Goal: Find specific page/section: Find specific page/section

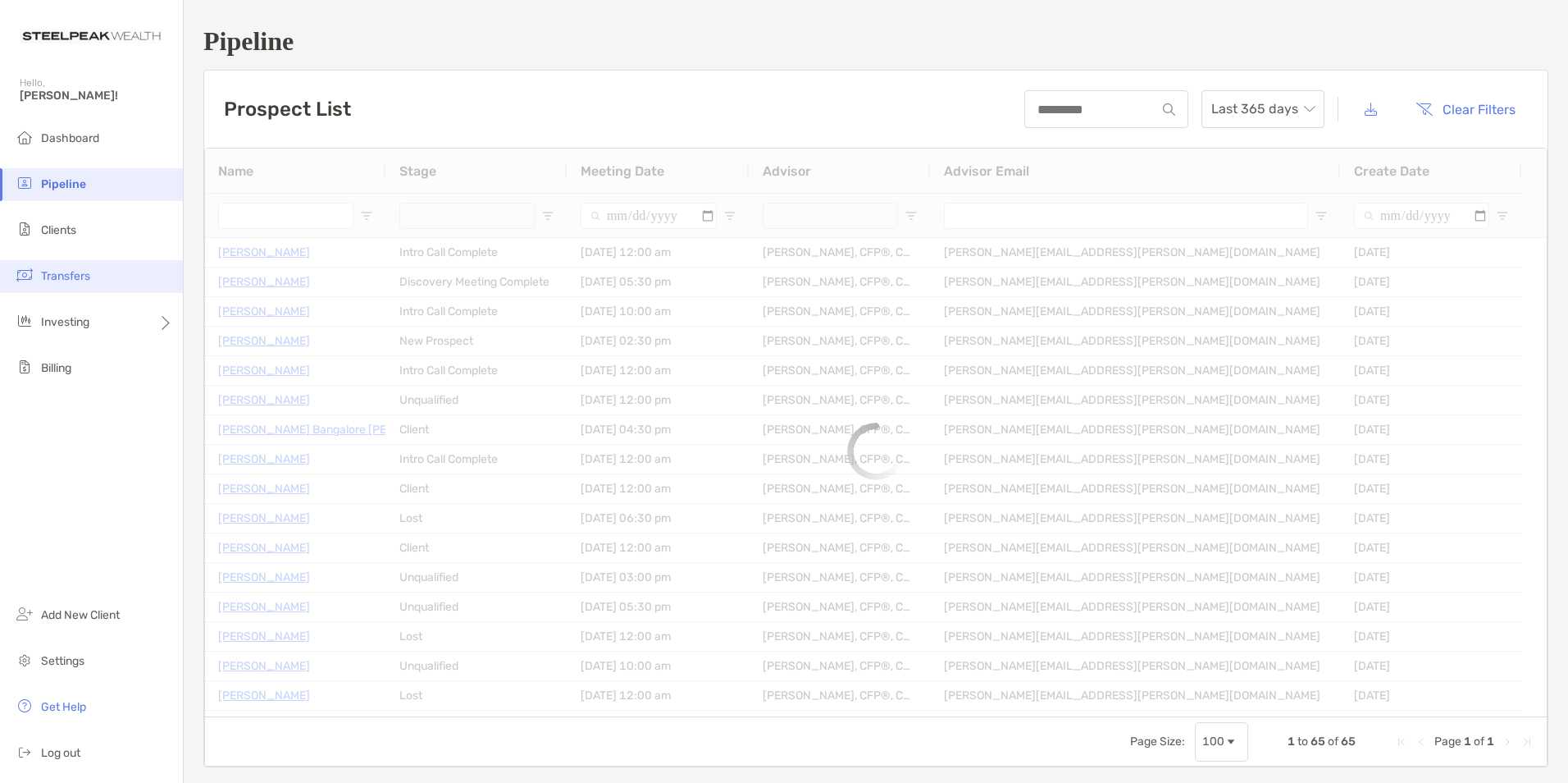
type input "**********"
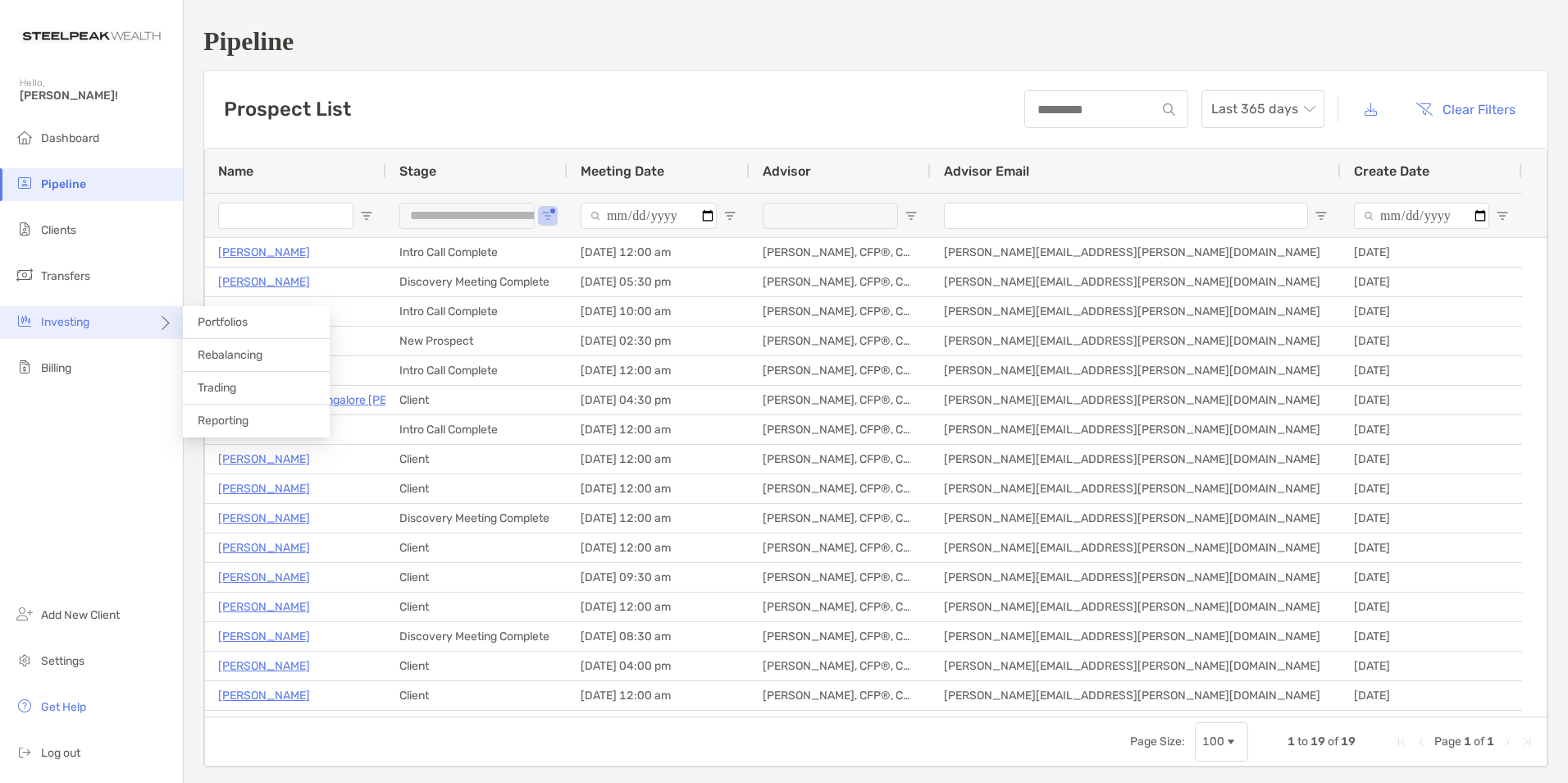
click at [80, 330] on div "Investing" at bounding box center [91, 322] width 183 height 32
click at [208, 328] on span "Portfolios" at bounding box center [223, 322] width 50 height 14
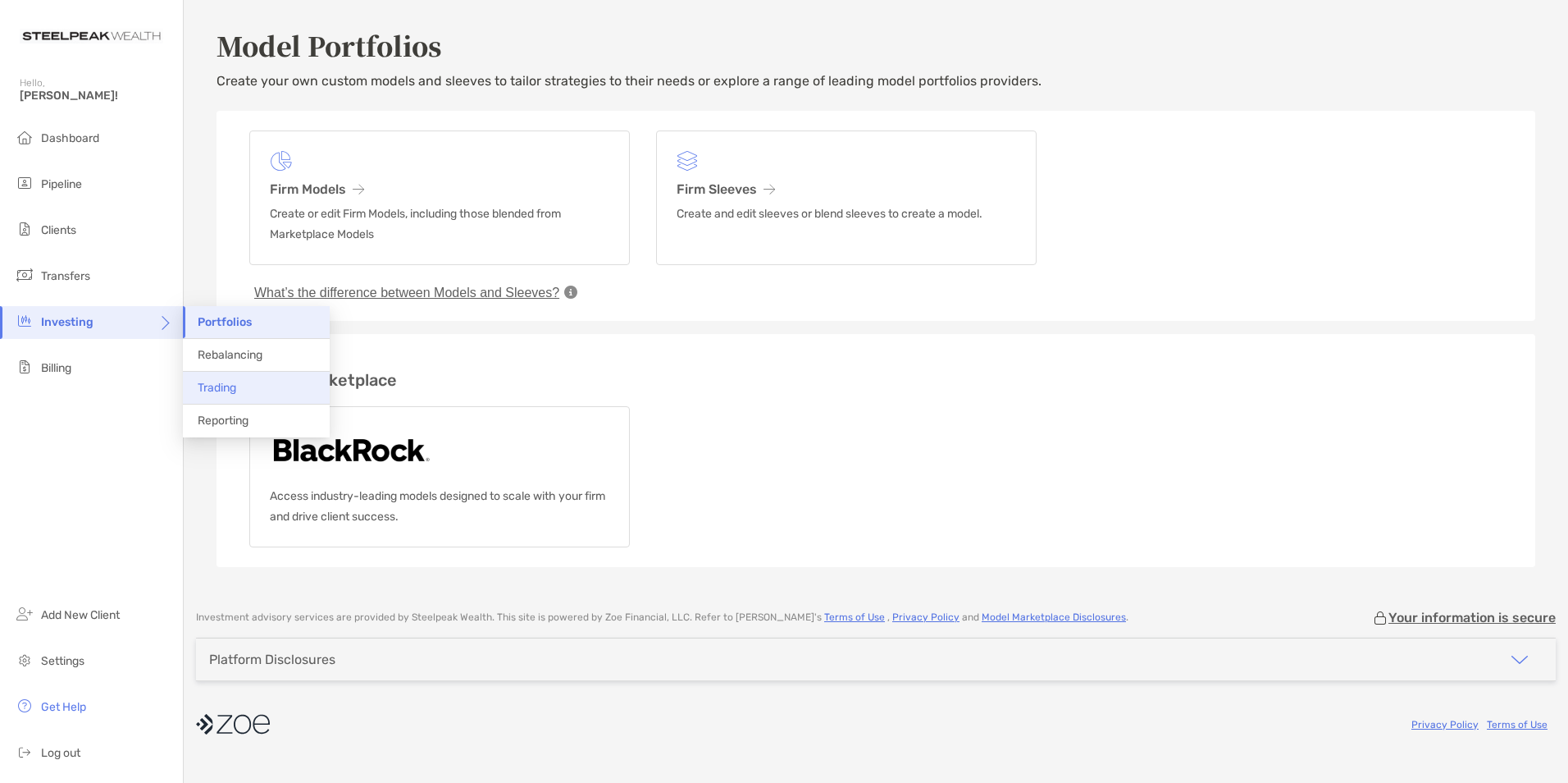
click at [226, 384] on span "Trading" at bounding box center [217, 387] width 38 height 14
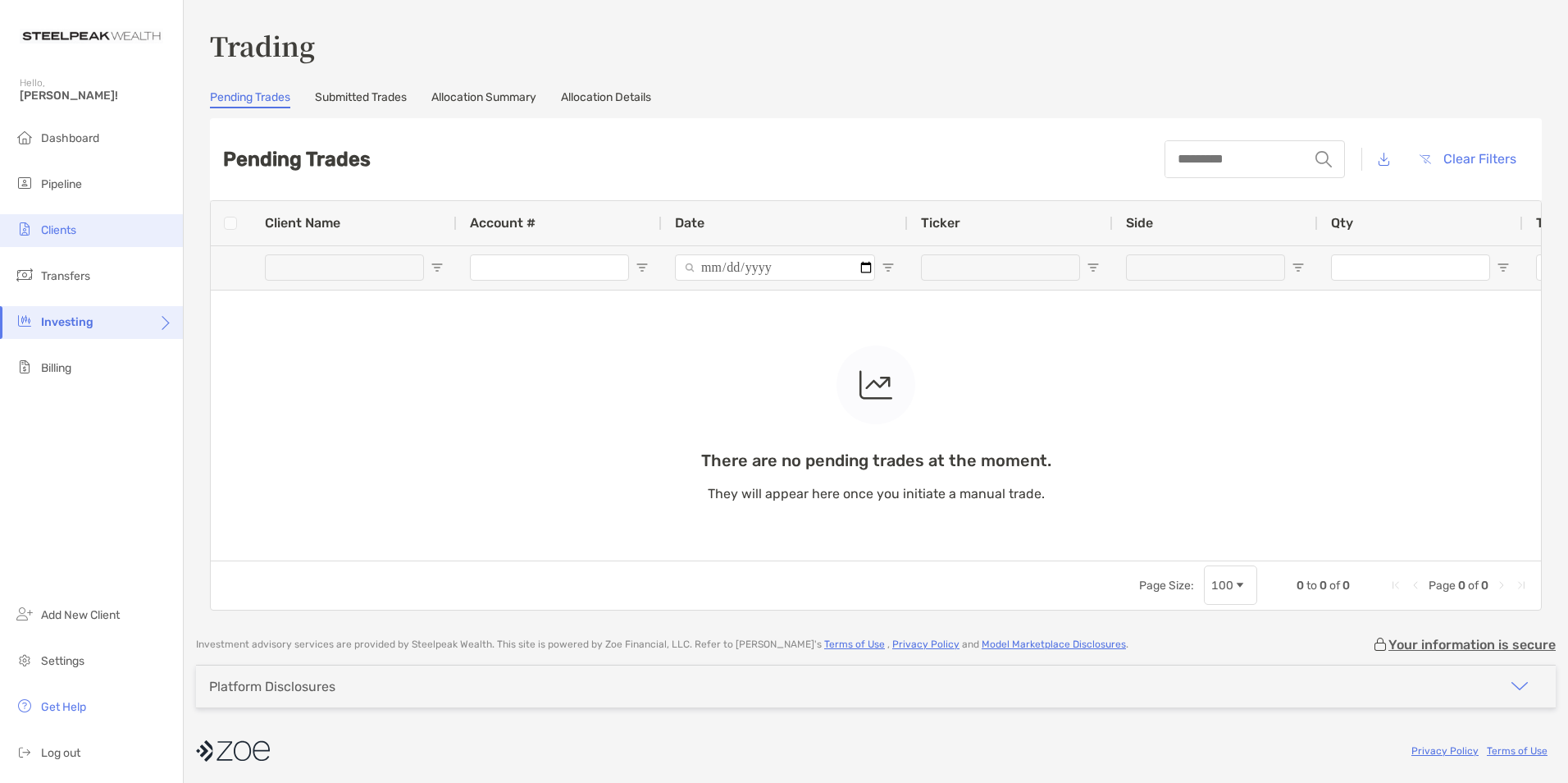
click at [75, 224] on span "Clients" at bounding box center [58, 230] width 35 height 14
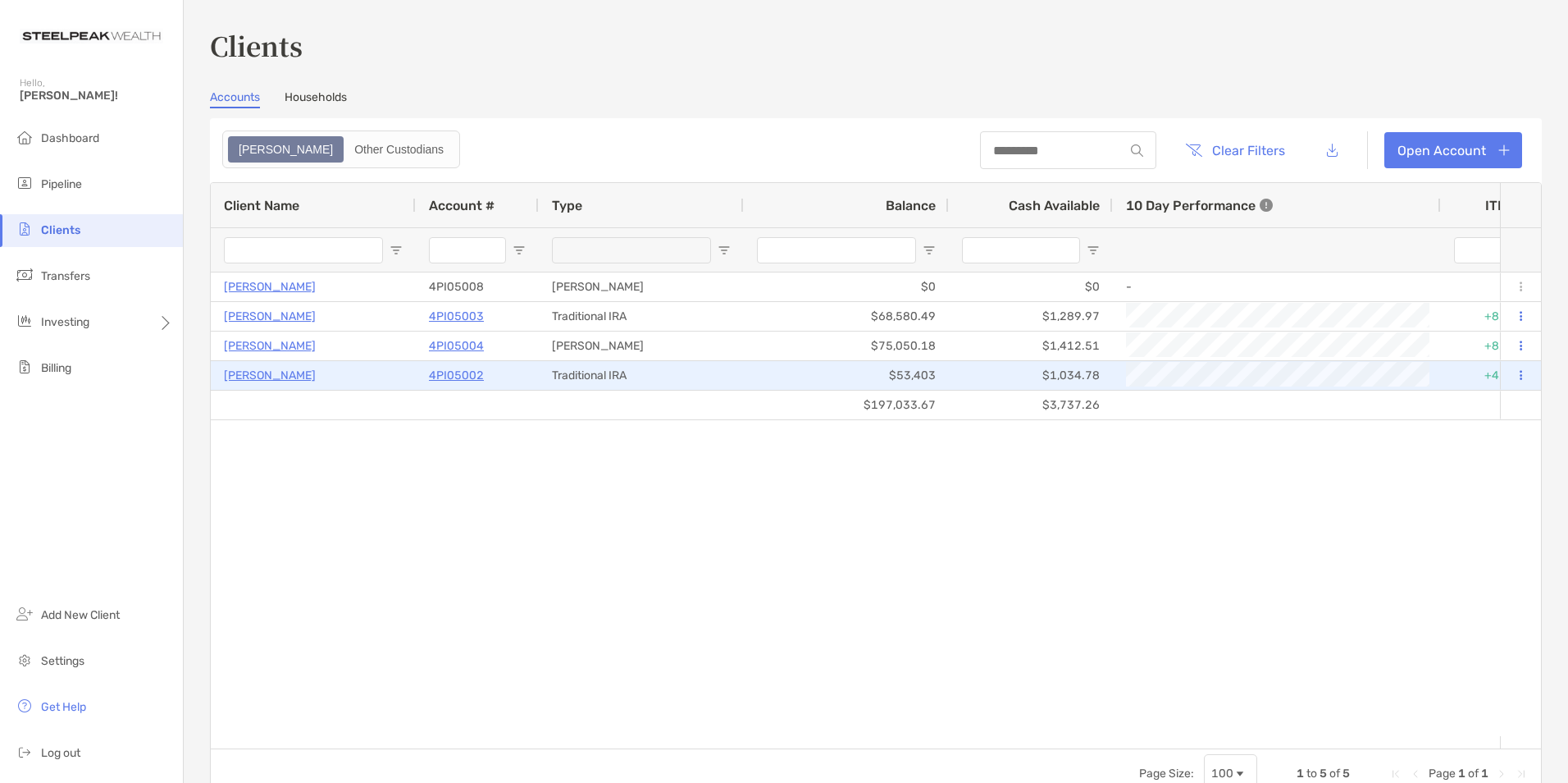
click at [252, 374] on p "[PERSON_NAME]" at bounding box center [269, 375] width 92 height 21
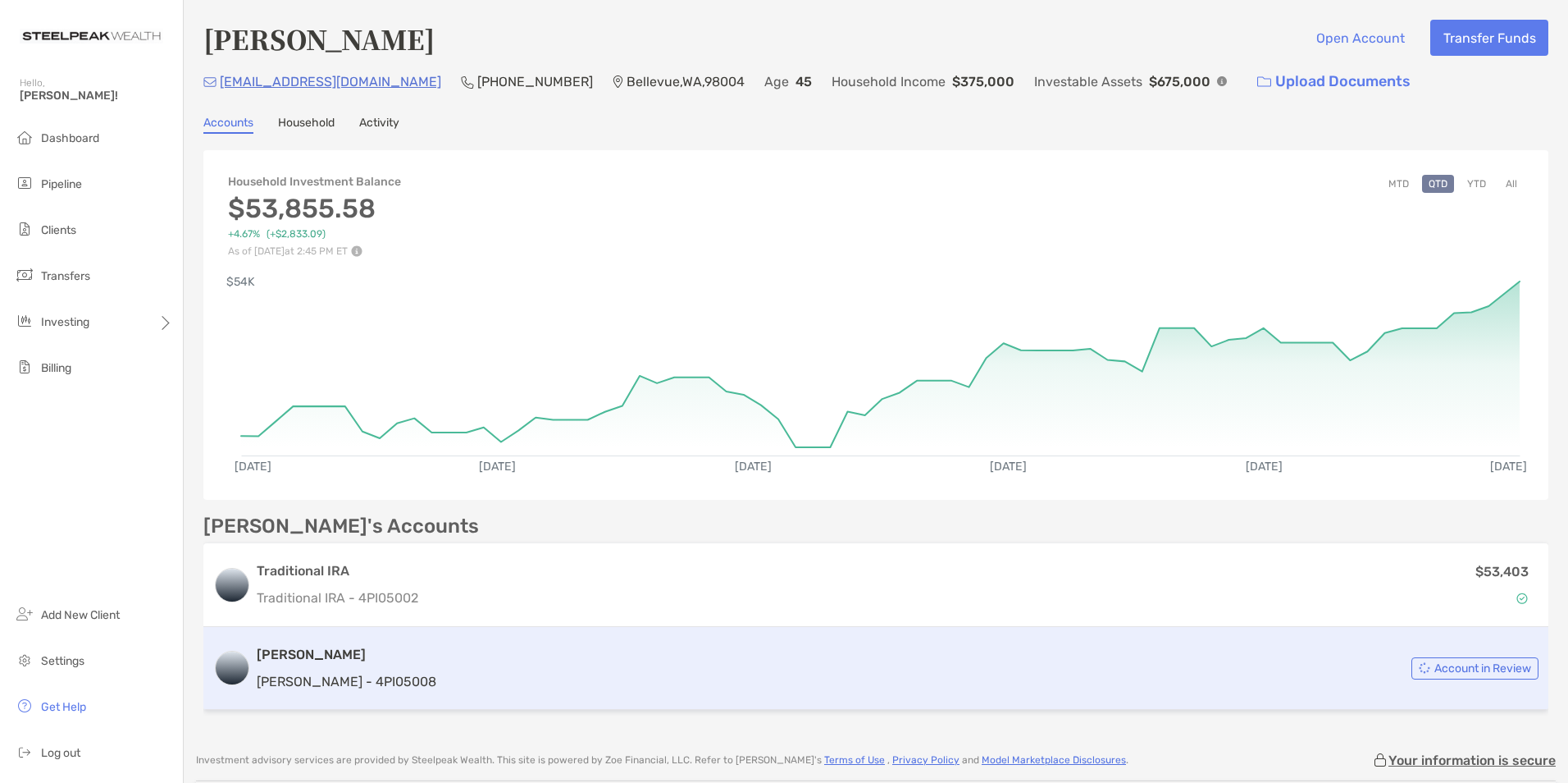
click at [492, 664] on div "Account in Review" at bounding box center [990, 668] width 1096 height 22
